Goal: Task Accomplishment & Management: Manage account settings

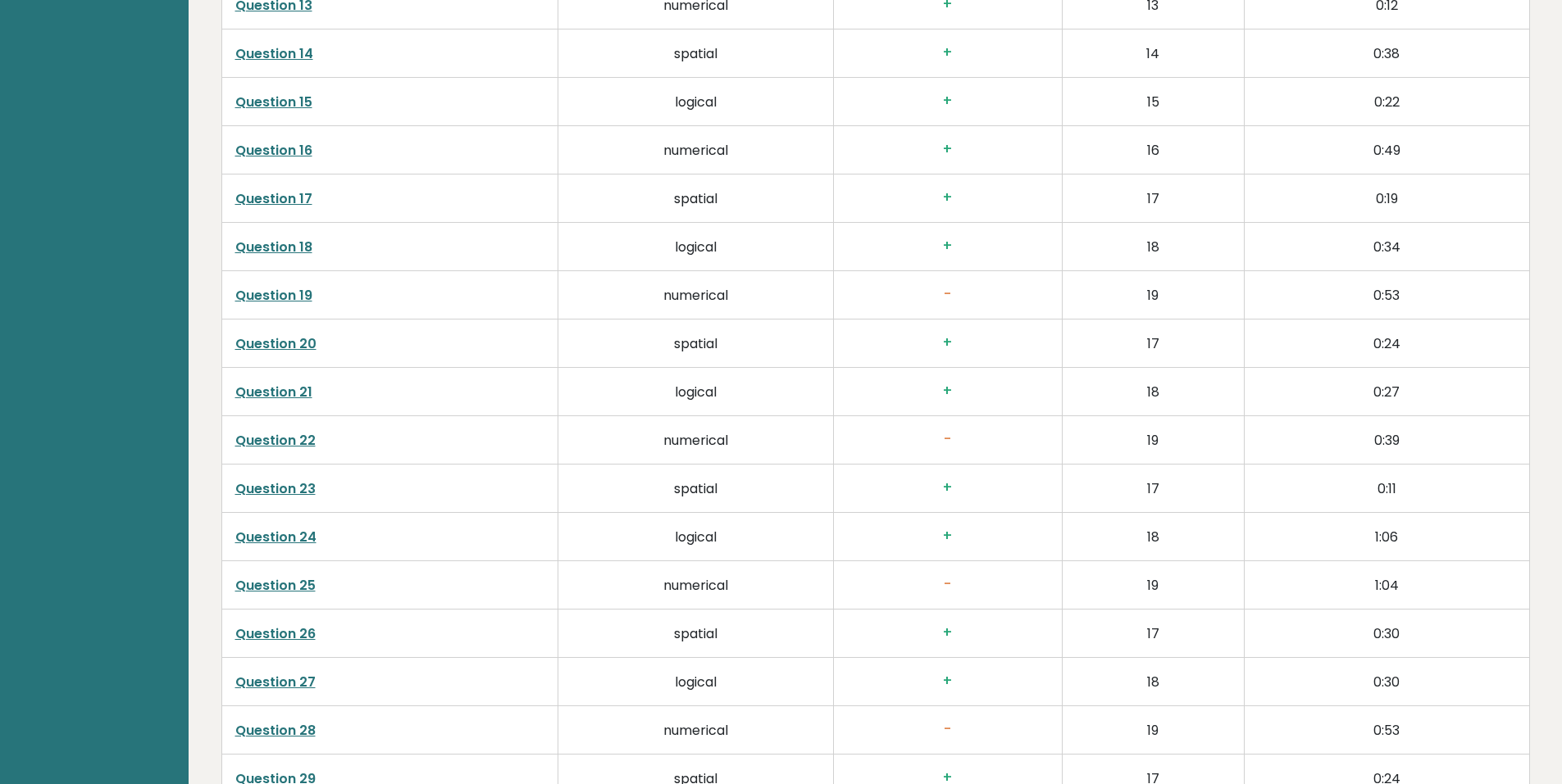
scroll to position [3462, 0]
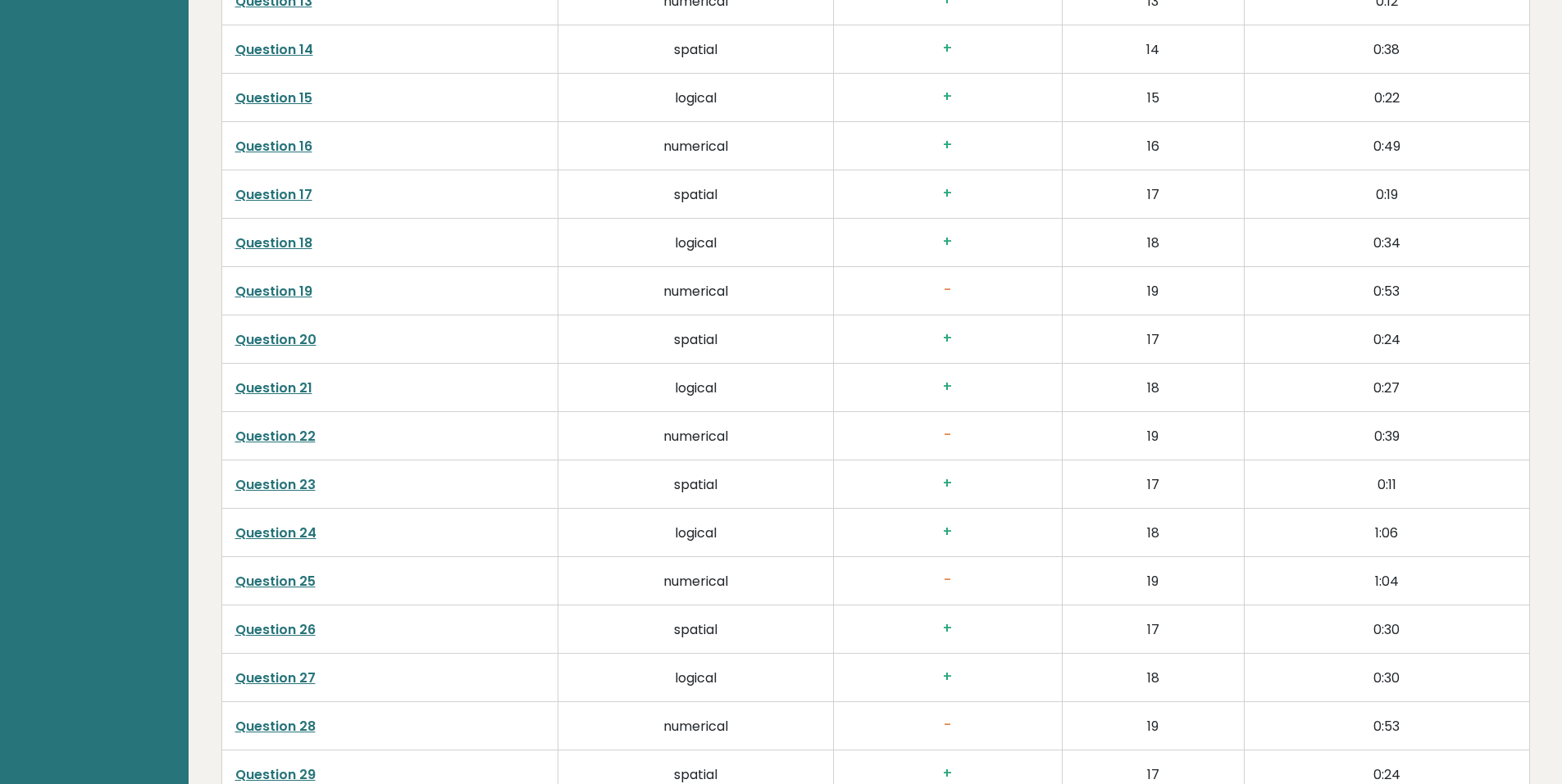
click at [297, 427] on link "Question 22" at bounding box center [275, 437] width 80 height 19
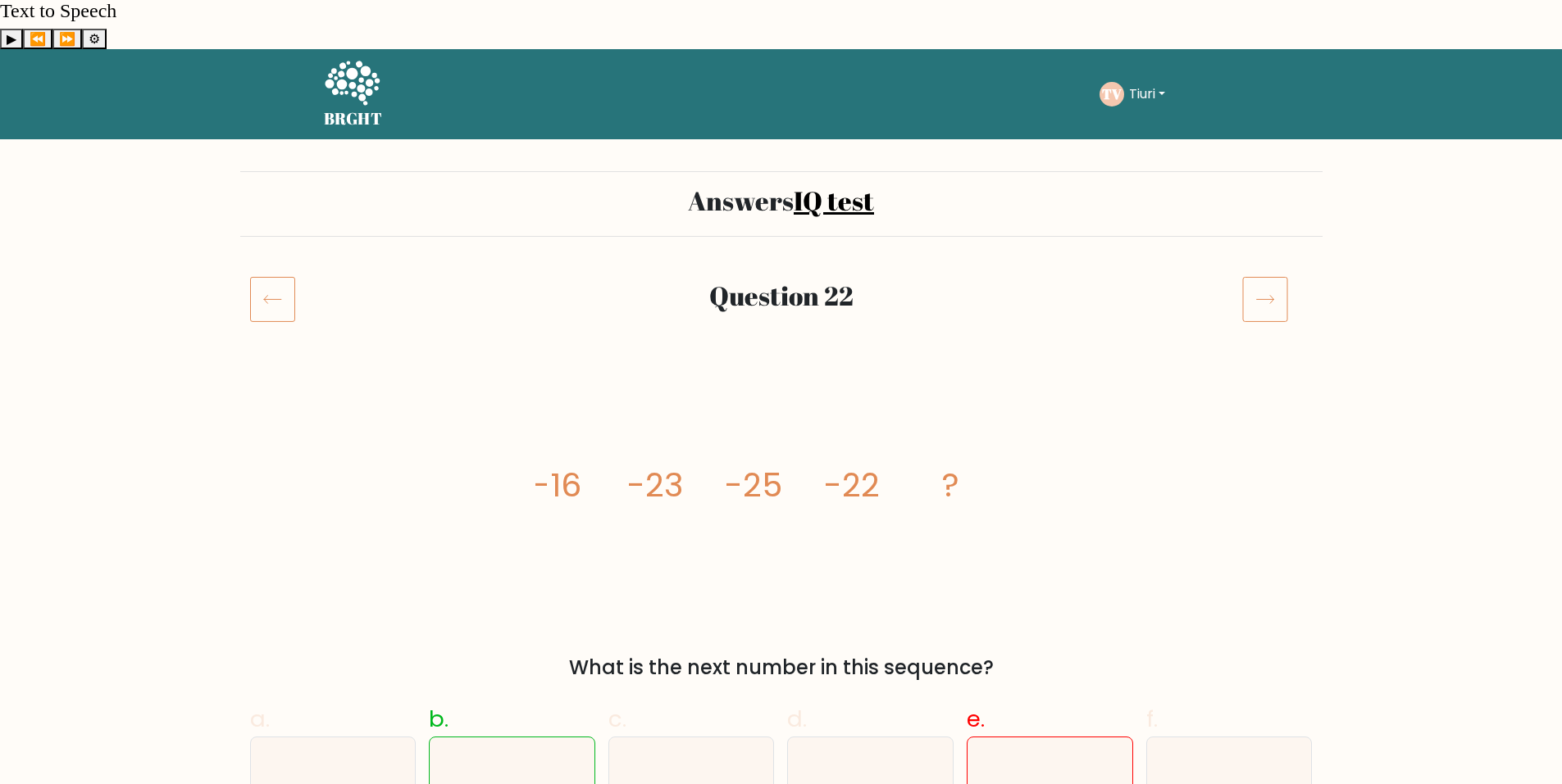
scroll to position [11, 0]
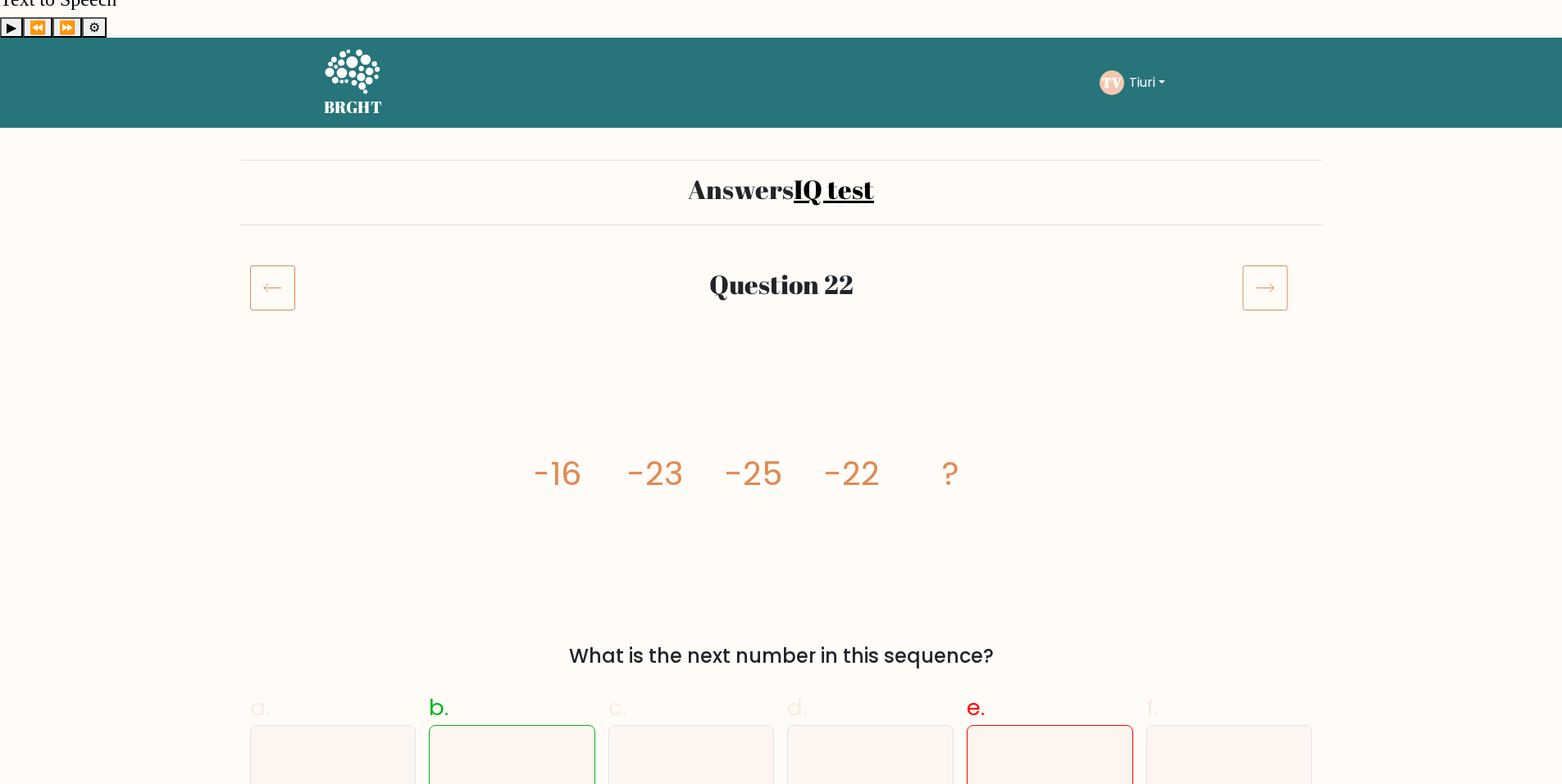
click at [1272, 284] on icon at bounding box center [1265, 288] width 18 height 8
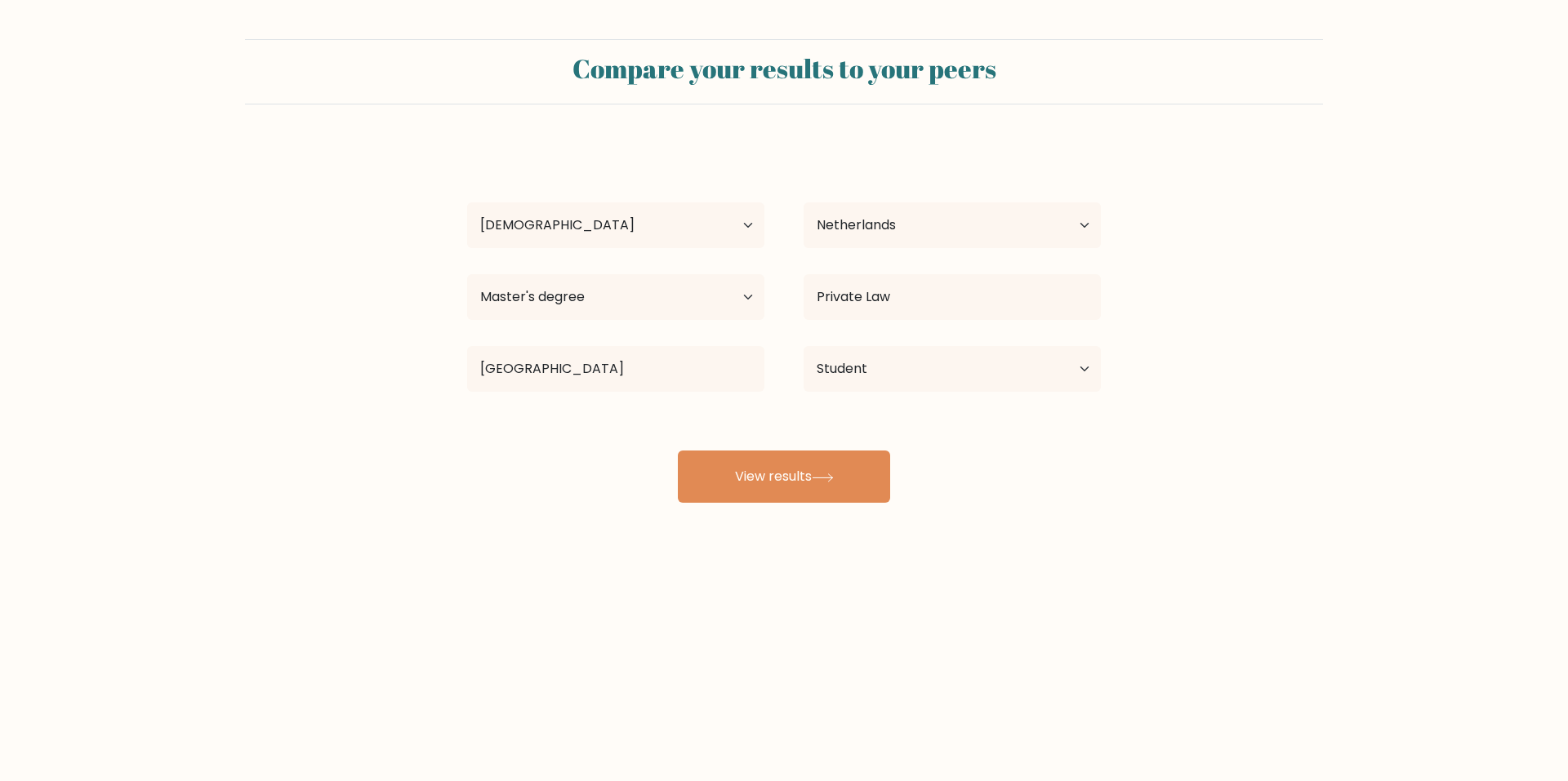
select select "25_34"
select select "NL"
select select "masters_degree"
select select "student"
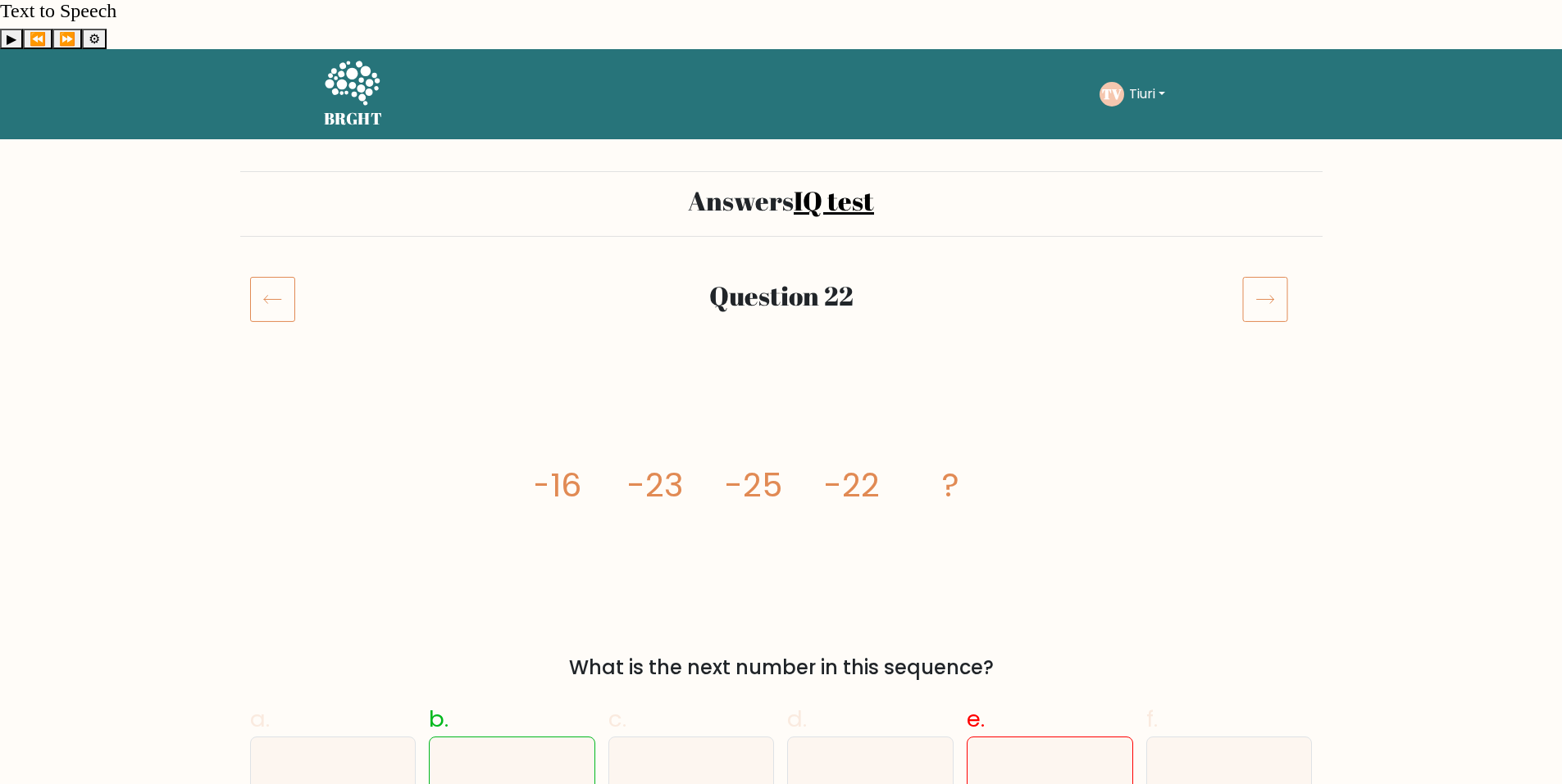
click at [1134, 84] on button "Tiuri" at bounding box center [1147, 94] width 46 height 21
click at [1138, 142] on link "Profile" at bounding box center [1164, 155] width 129 height 26
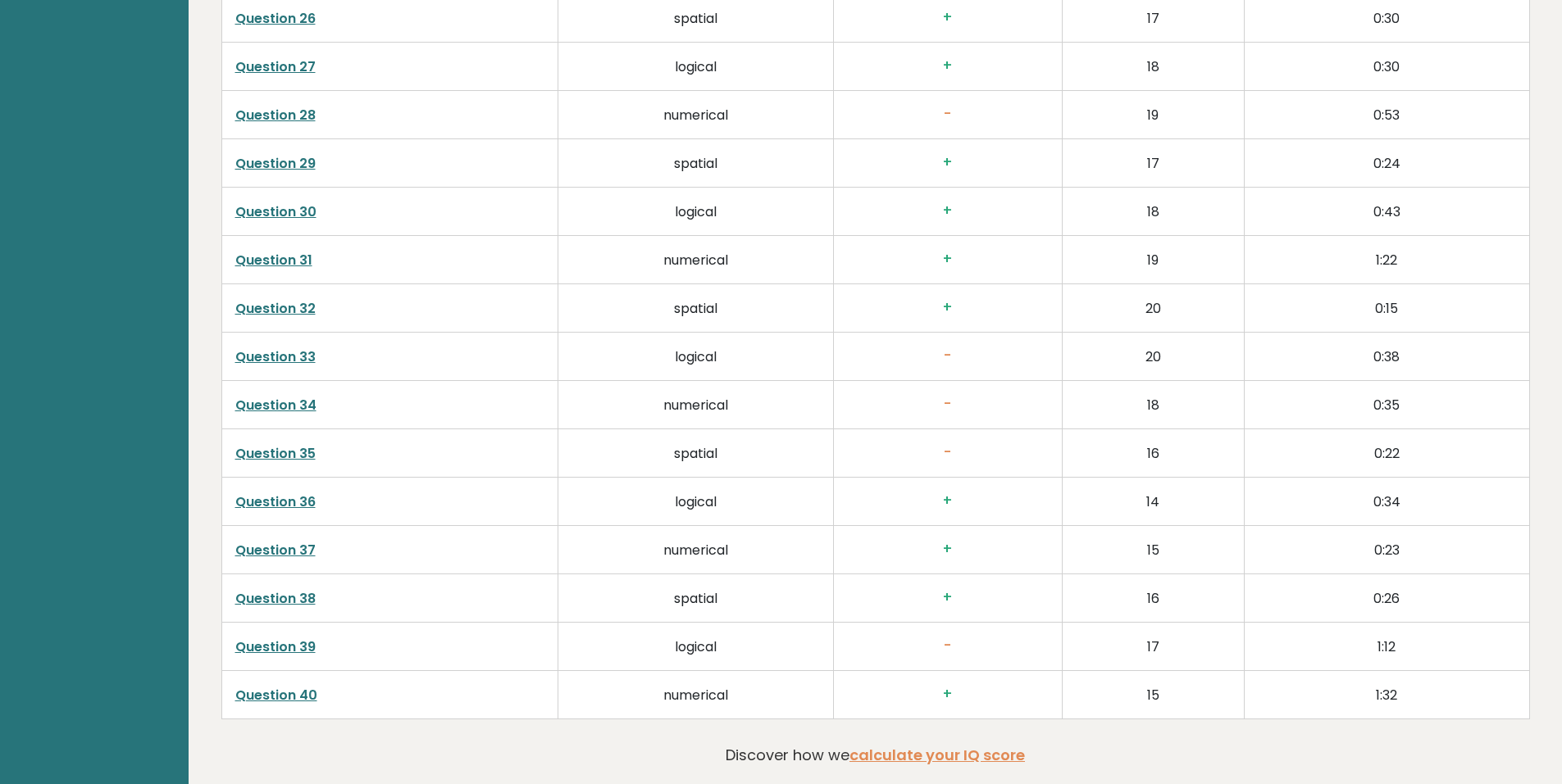
scroll to position [4075, 0]
